Goal: Task Accomplishment & Management: Use online tool/utility

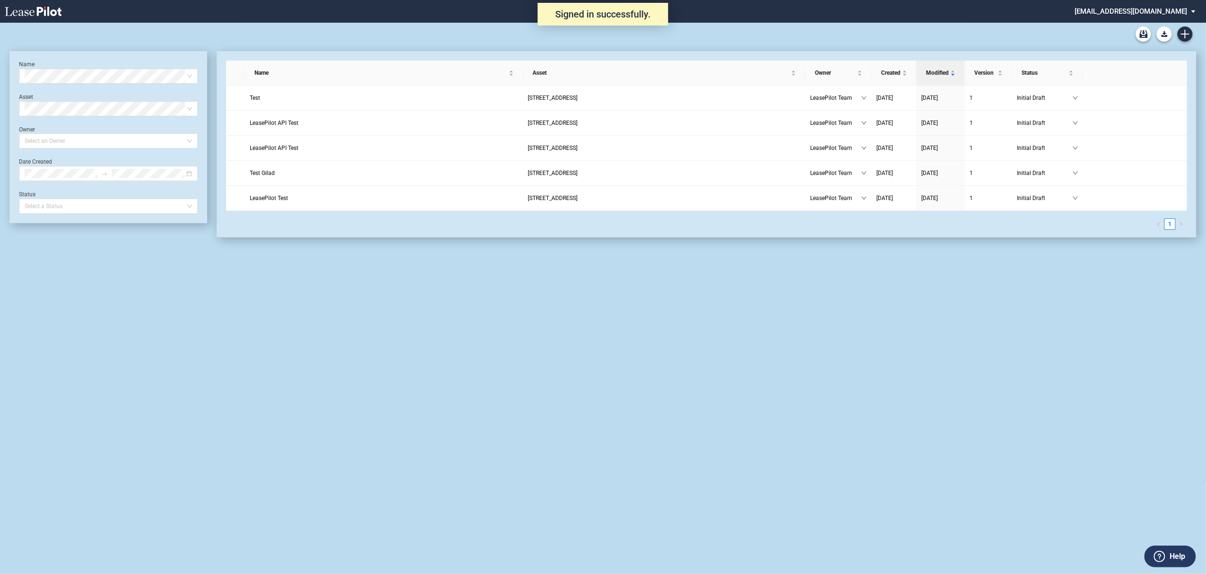
click at [1144, 6] on md-select "admin@leasepilot.co Super Admin Area Admin Area Settings Sign Out" at bounding box center [1139, 10] width 130 height 21
click at [1141, 25] on div "Super Admin Area" at bounding box center [1146, 25] width 53 height 9
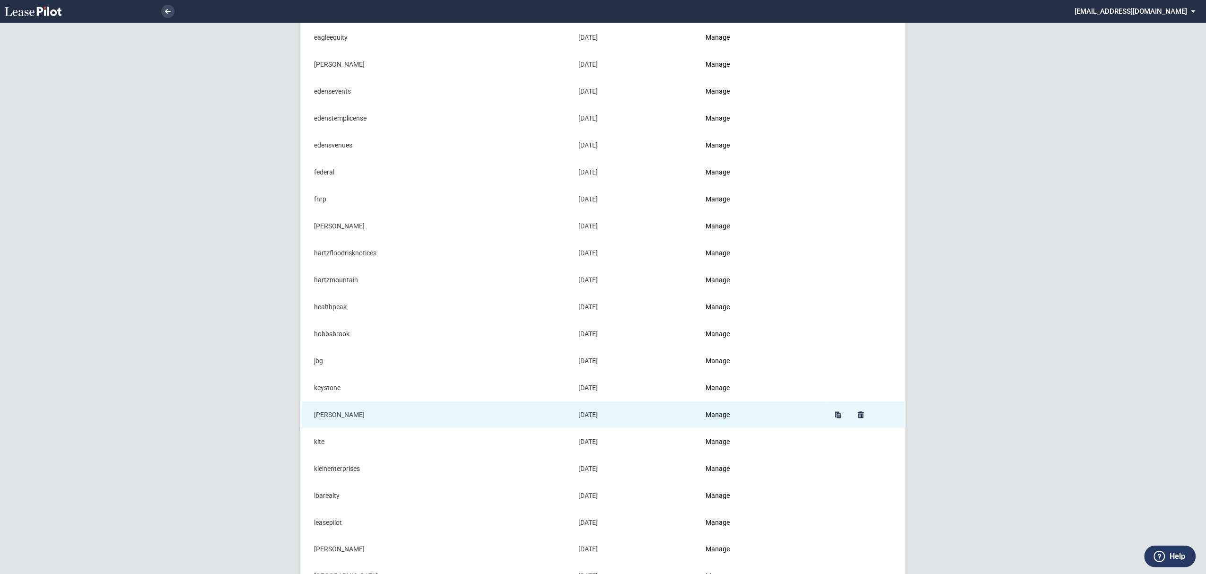
scroll to position [378, 0]
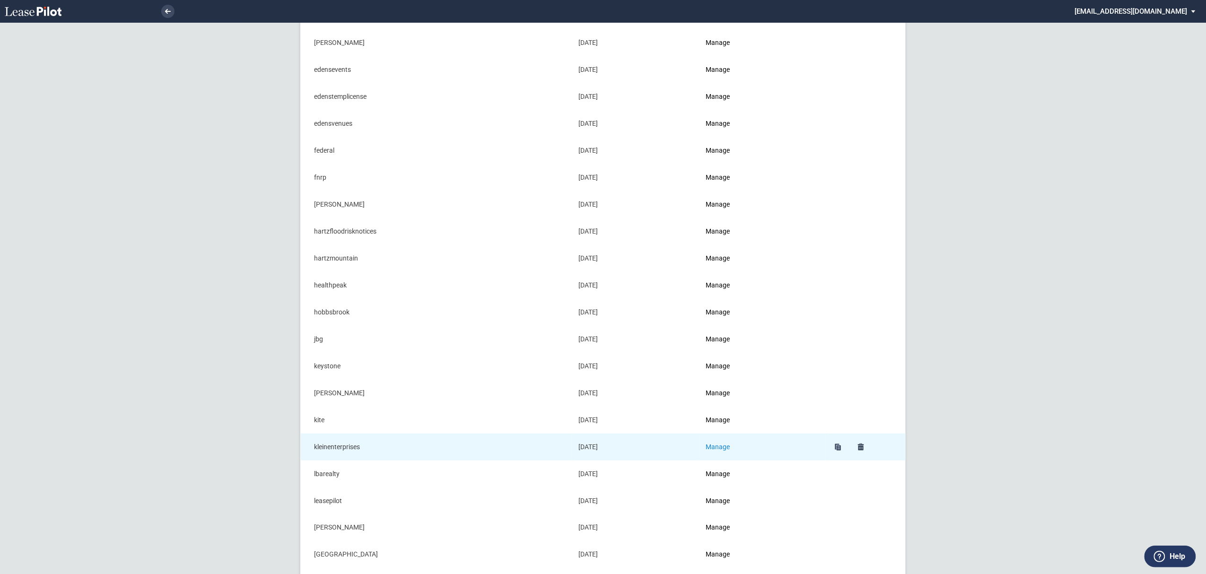
click at [725, 449] on link "Manage" at bounding box center [718, 447] width 24 height 8
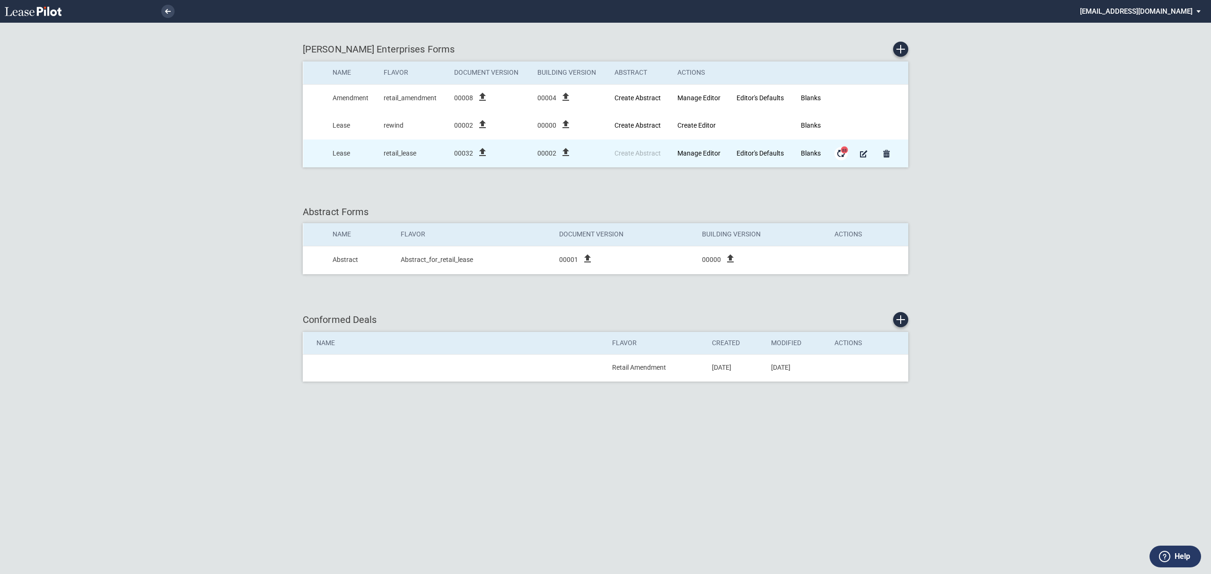
click at [841, 159] on md-icon "Form Updates" at bounding box center [840, 153] width 11 height 11
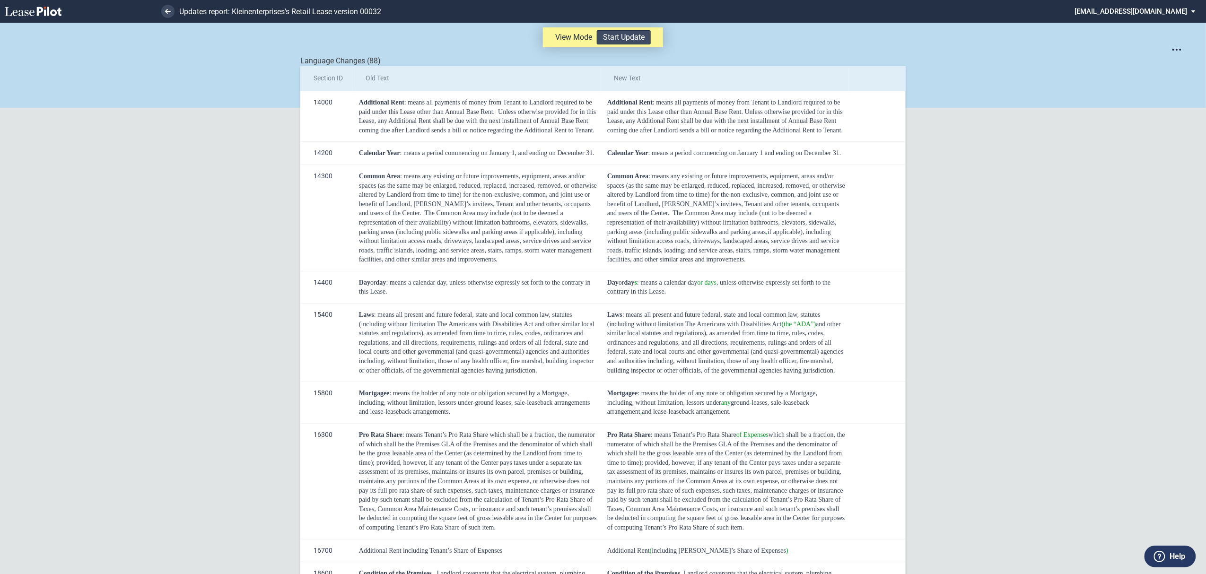
click at [613, 38] on button "Start Update" at bounding box center [624, 37] width 54 height 14
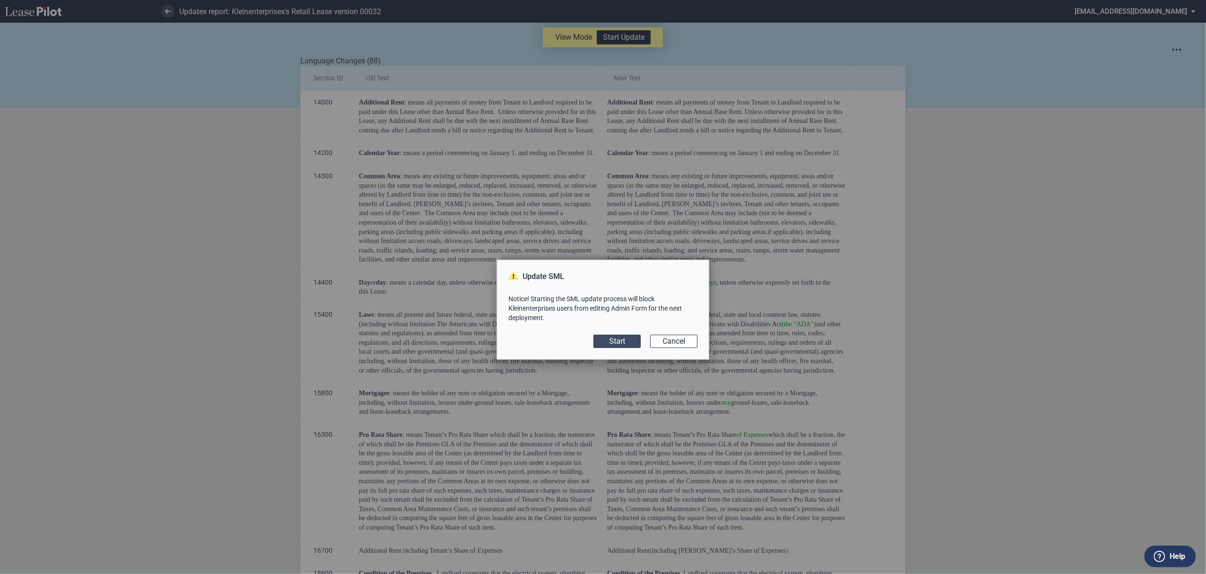
click at [609, 343] on button "Start" at bounding box center [617, 341] width 47 height 13
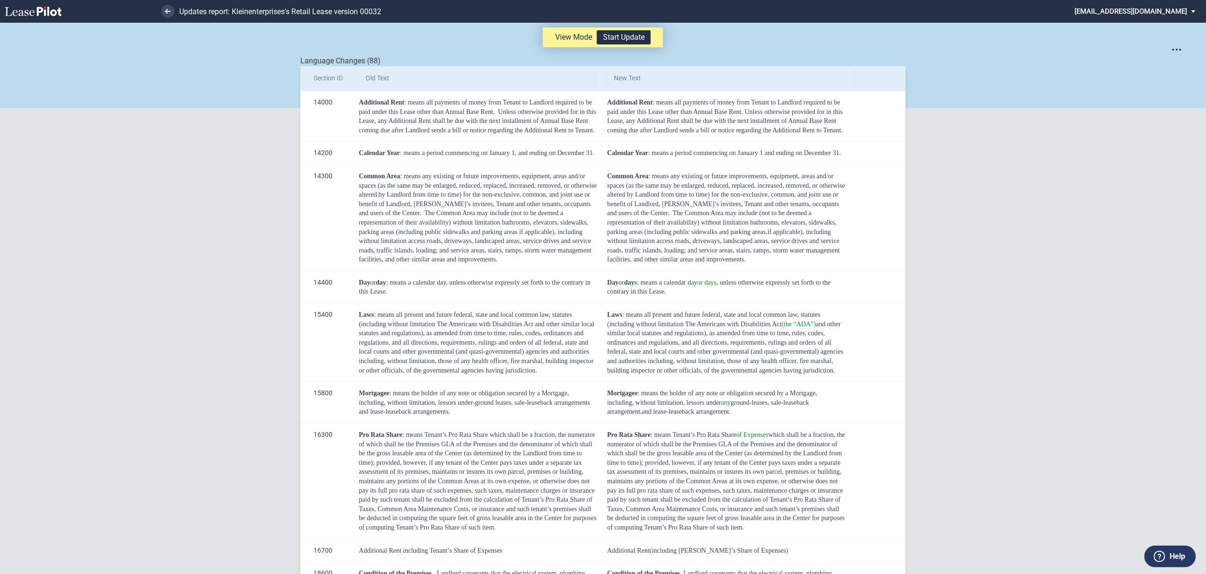
click at [603, 27] on div "View Mode Start Update" at bounding box center [603, 37] width 120 height 20
click at [603, 34] on button "Start Update" at bounding box center [624, 37] width 54 height 14
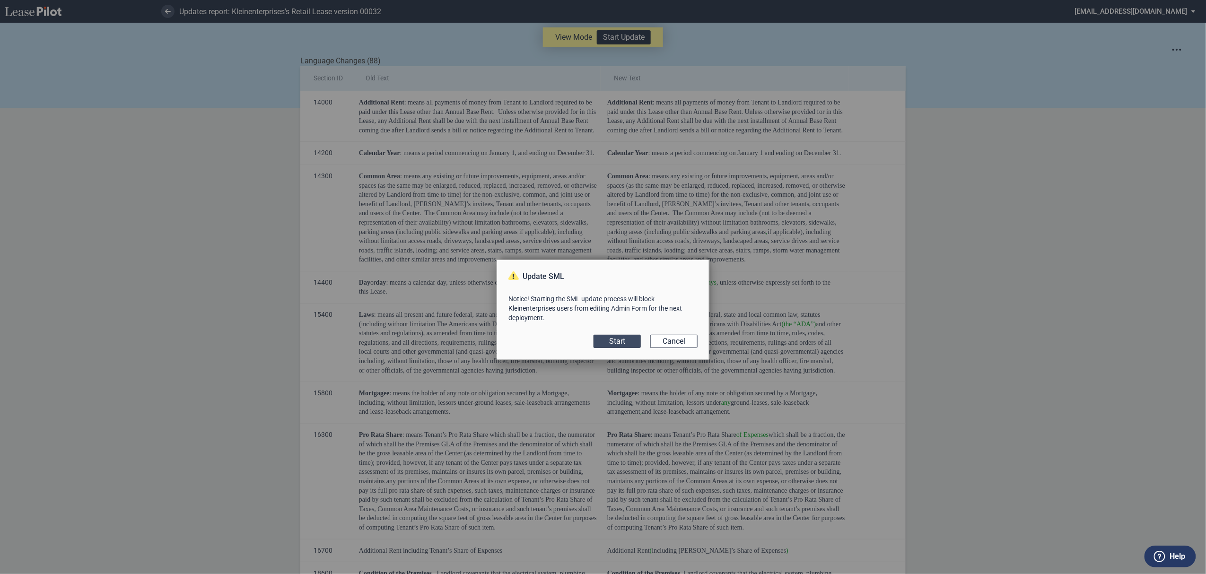
drag, startPoint x: 626, startPoint y: 328, endPoint x: 625, endPoint y: 340, distance: 11.9
click at [626, 335] on div "Update SML Notice! Starting the SML update process will block Kleinenterprises …" at bounding box center [603, 310] width 213 height 100
click at [625, 340] on button "Start" at bounding box center [617, 341] width 47 height 13
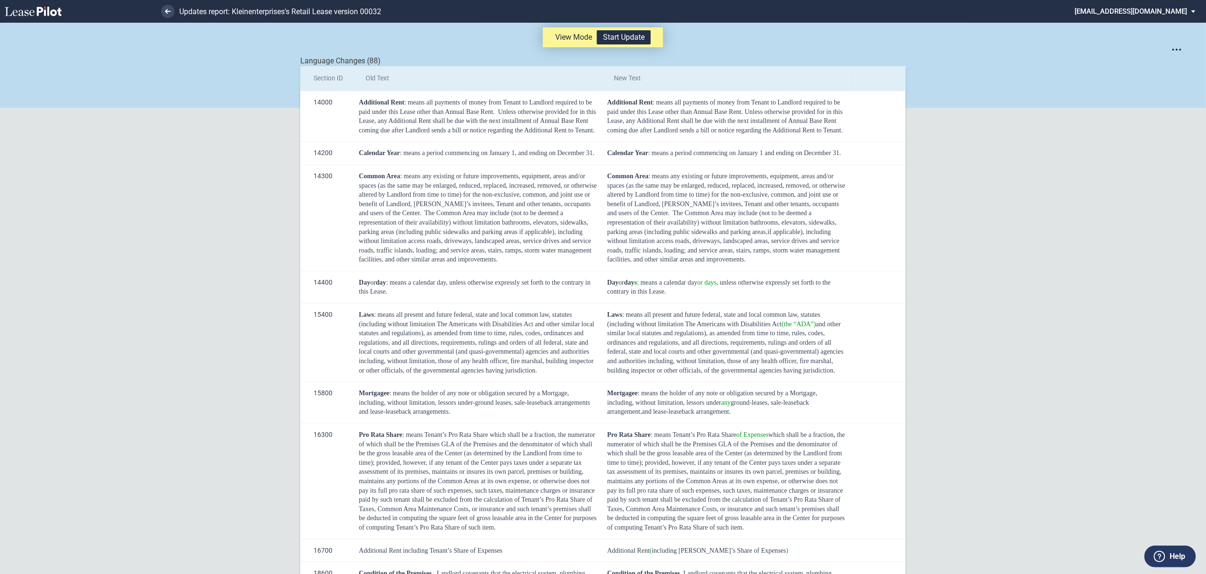
scroll to position [23, 0]
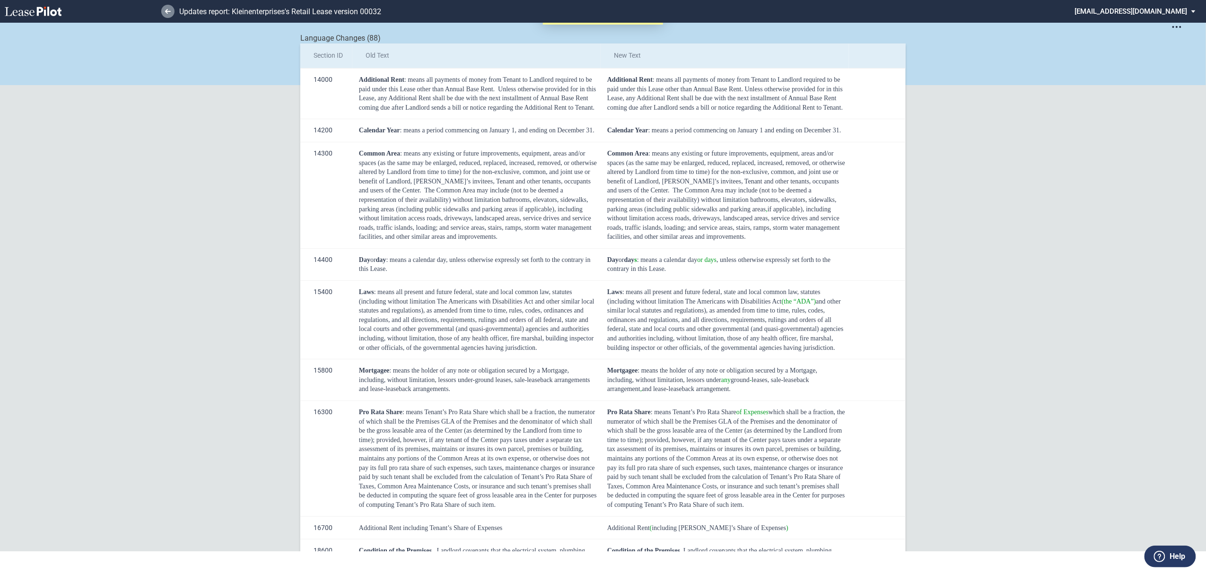
click at [168, 7] on link at bounding box center [167, 11] width 13 height 13
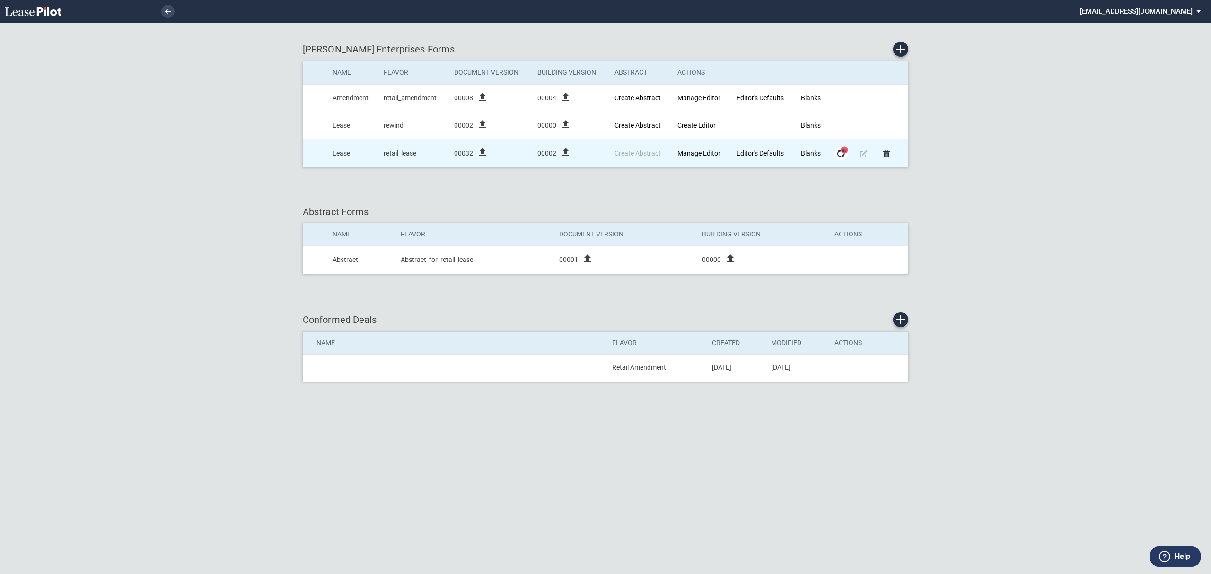
click at [844, 156] on md-icon "Form Updates" at bounding box center [840, 153] width 11 height 11
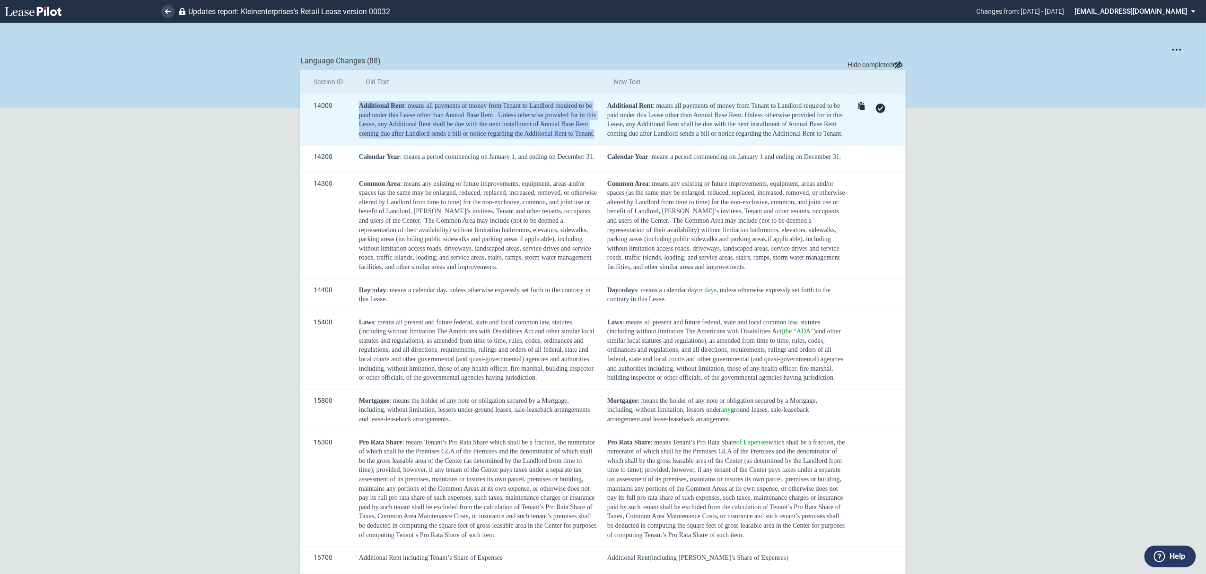
drag, startPoint x: 589, startPoint y: 135, endPoint x: 353, endPoint y: 108, distance: 237.5
click at [353, 108] on td "Additional Rent : means all payments of money from Tenant to Landlord required …" at bounding box center [476, 120] width 248 height 51
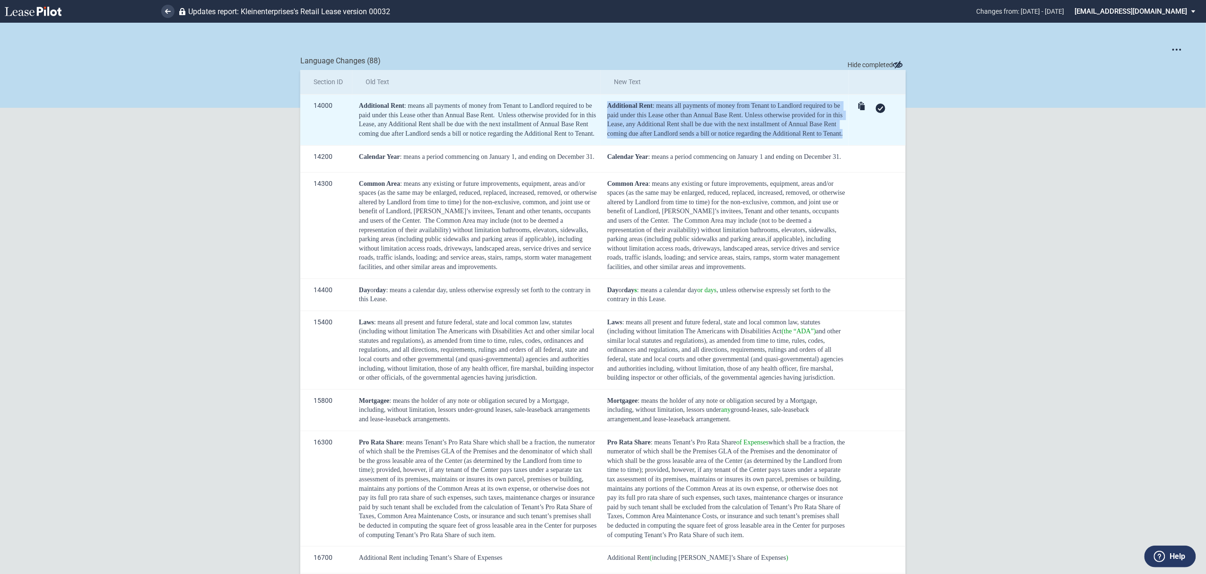
drag, startPoint x: 846, startPoint y: 137, endPoint x: 605, endPoint y: 108, distance: 242.9
click at [605, 108] on td "Additional Rent : means all payments of money from Tenant to Landlord required …" at bounding box center [725, 120] width 248 height 51
copy div "Additional Rent : means all payments of money from Tenant to Landlord required …"
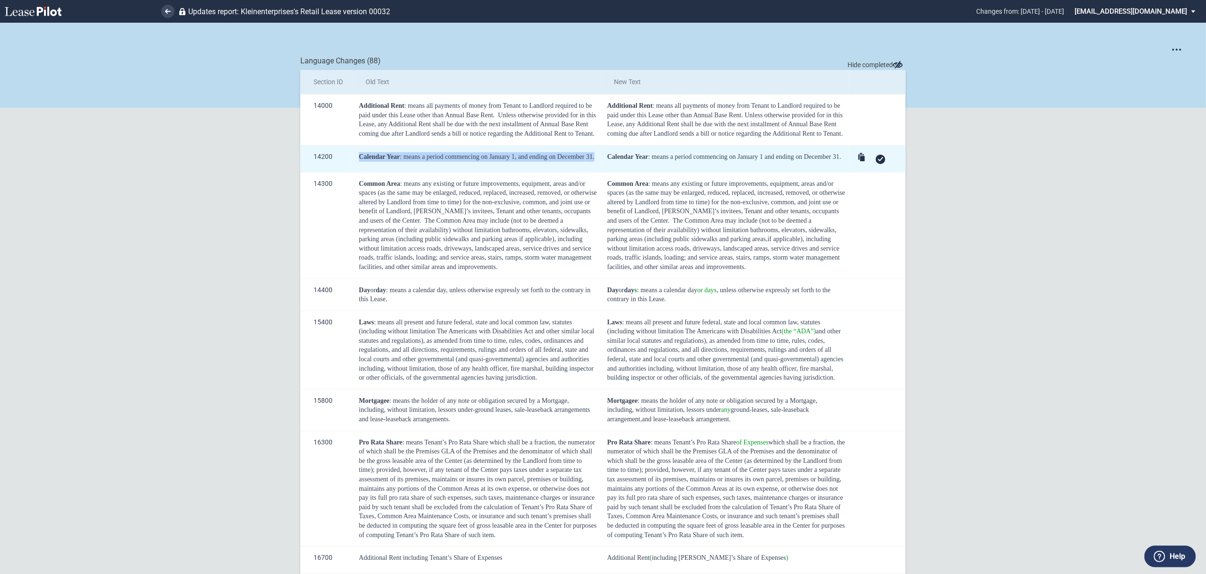
drag, startPoint x: 597, startPoint y: 157, endPoint x: 350, endPoint y: 166, distance: 247.1
click at [352, 166] on td "Calendar Year : means a period commencing on January 1, and ending on December …" at bounding box center [476, 158] width 248 height 27
copy div "Calendar Year : means a period commencing on January 1, and ending on December …"
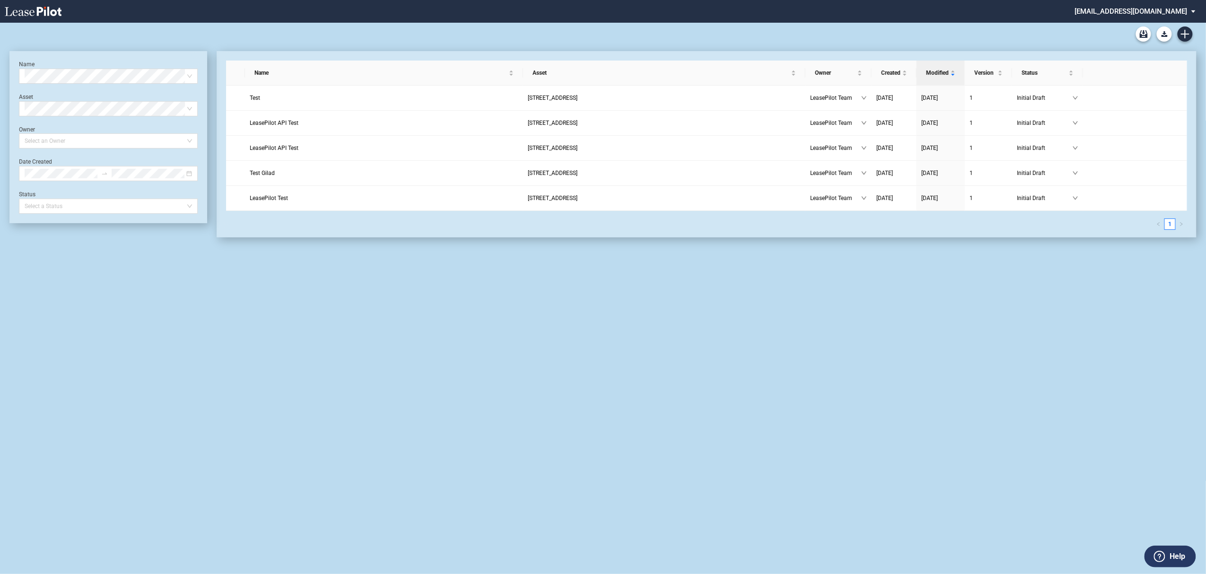
click at [1170, 16] on md-select "[EMAIL_ADDRESS][DOMAIN_NAME] Super Admin Area Admin Area Settings Sign Out" at bounding box center [1139, 10] width 130 height 21
click at [1147, 29] on div "Super Admin Area" at bounding box center [1146, 25] width 53 height 9
